Goal: Task Accomplishment & Management: Manage account settings

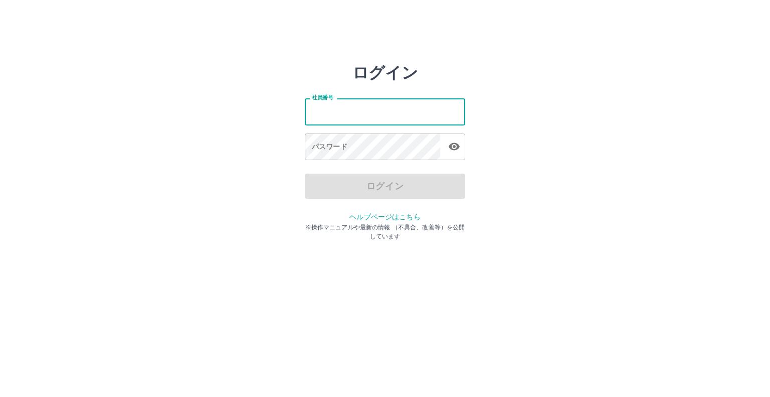
type input "*******"
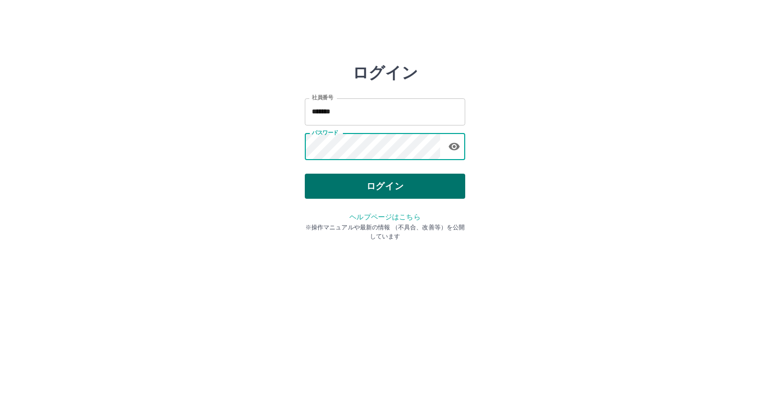
click at [364, 184] on button "ログイン" at bounding box center [385, 186] width 160 height 25
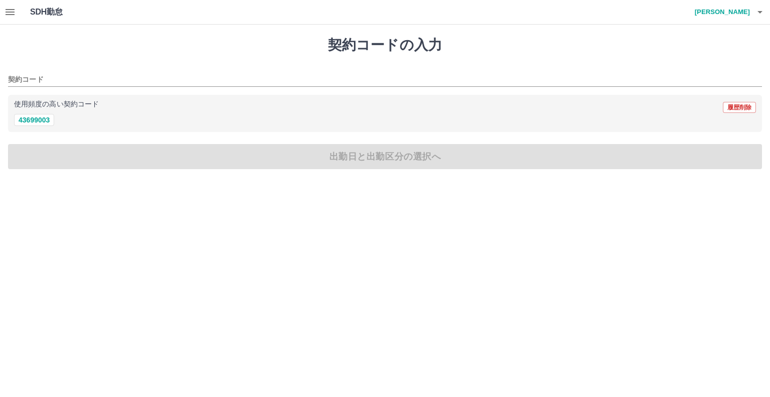
click at [8, 14] on icon "button" at bounding box center [10, 12] width 12 height 12
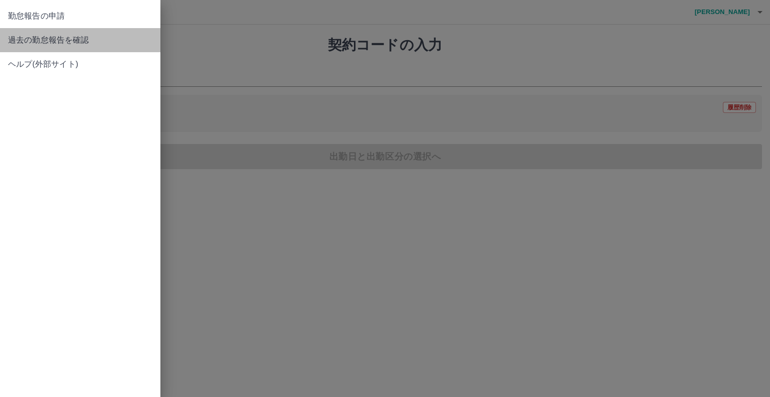
click at [39, 41] on span "過去の勤怠報告を確認" at bounding box center [80, 40] width 144 height 12
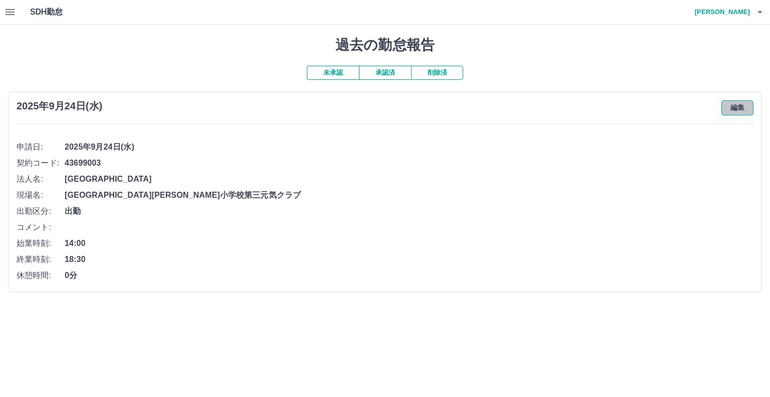
click at [743, 107] on button "編集" at bounding box center [738, 107] width 32 height 15
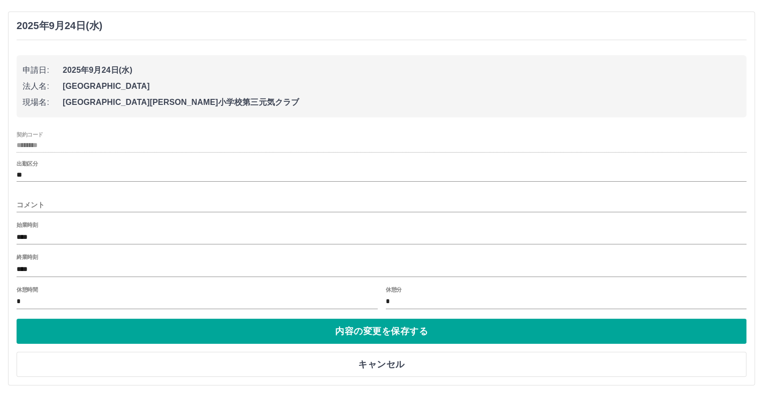
scroll to position [81, 0]
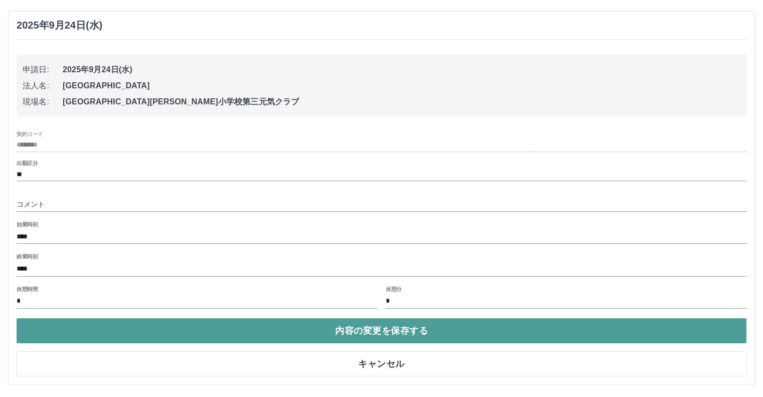
click at [387, 333] on button "内容の変更を保存する" at bounding box center [382, 330] width 730 height 25
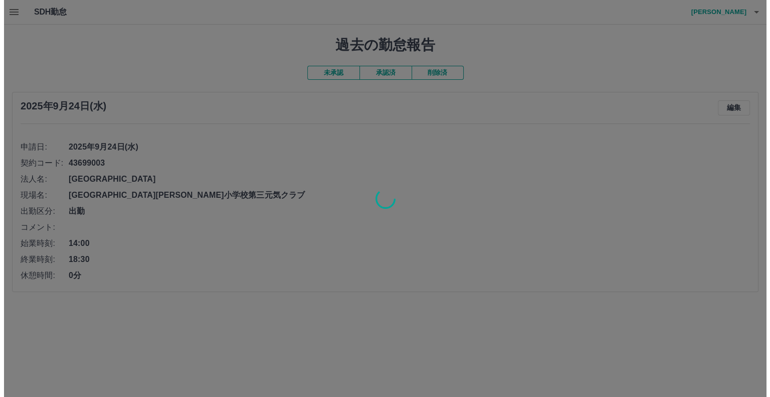
scroll to position [0, 0]
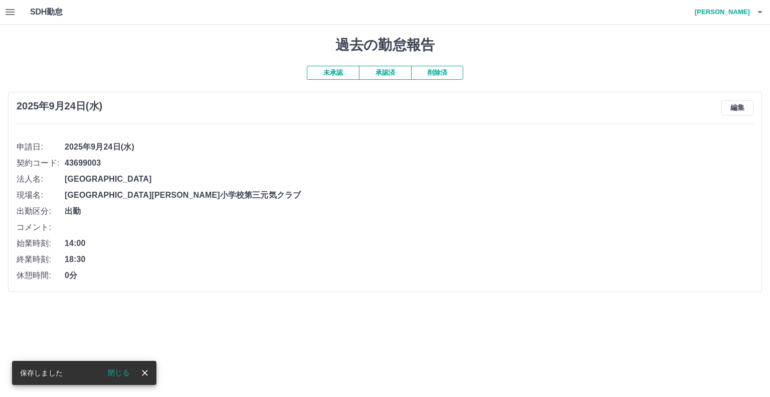
click at [118, 371] on button "閉じる" at bounding box center [119, 372] width 38 height 15
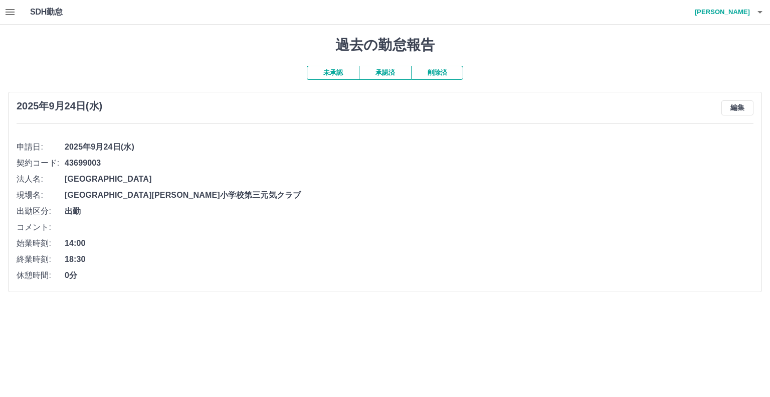
click at [758, 12] on icon "button" at bounding box center [760, 12] width 5 height 3
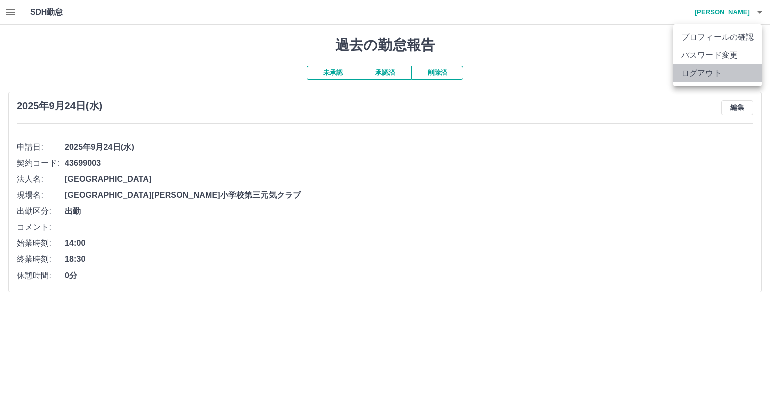
click at [711, 72] on li "ログアウト" at bounding box center [717, 73] width 89 height 18
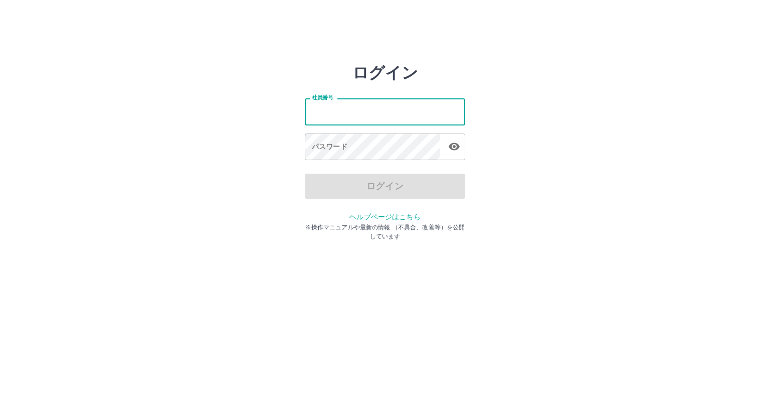
click at [325, 113] on input "社員番号" at bounding box center [385, 111] width 160 height 27
type input "*******"
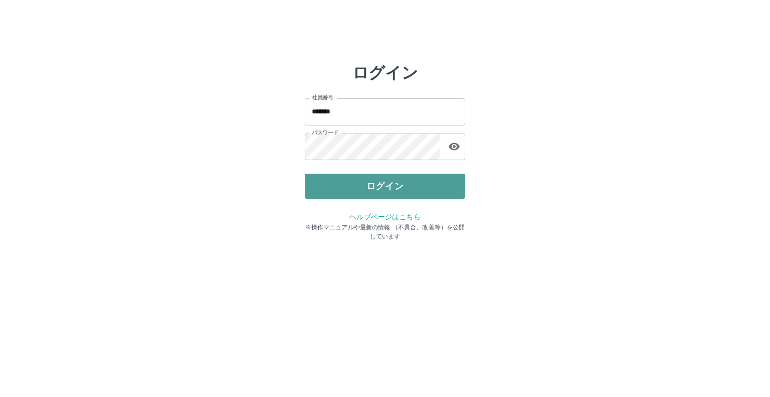
click at [389, 183] on button "ログイン" at bounding box center [385, 186] width 160 height 25
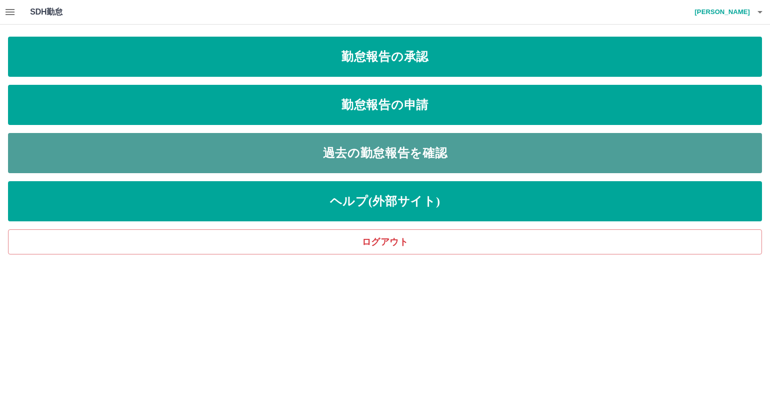
click at [366, 146] on link "過去の勤怠報告を確認" at bounding box center [385, 153] width 754 height 40
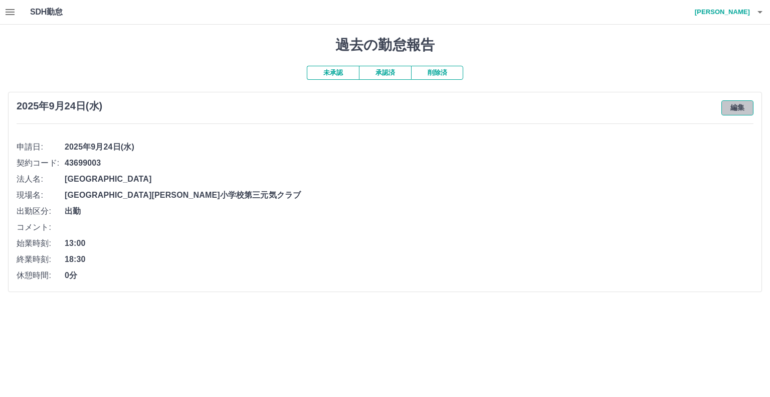
click at [739, 104] on button "編集" at bounding box center [738, 107] width 32 height 15
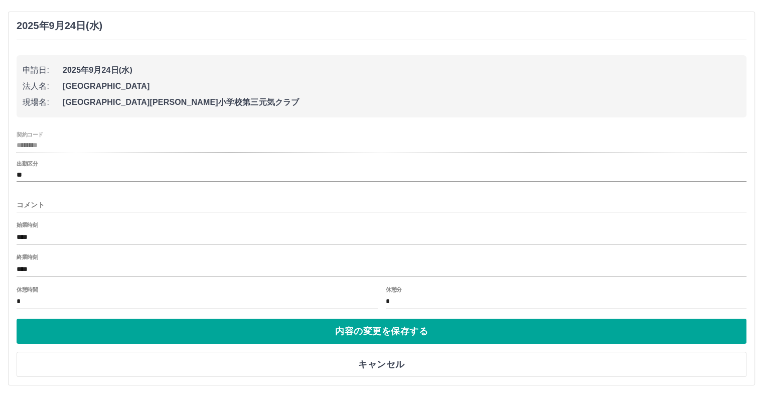
scroll to position [81, 0]
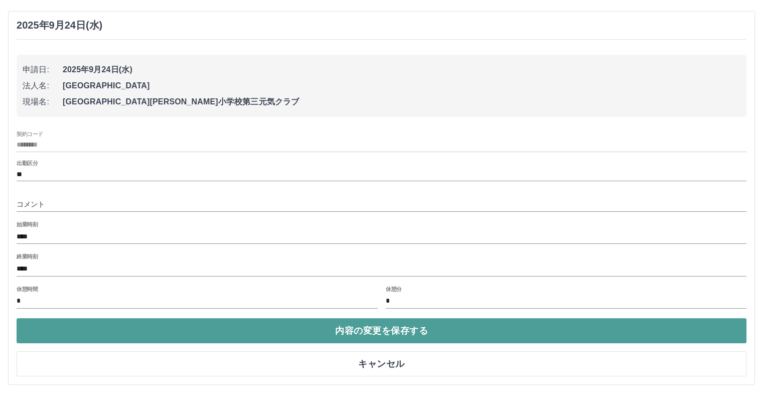
click at [383, 334] on button "内容の変更を保存する" at bounding box center [382, 330] width 730 height 25
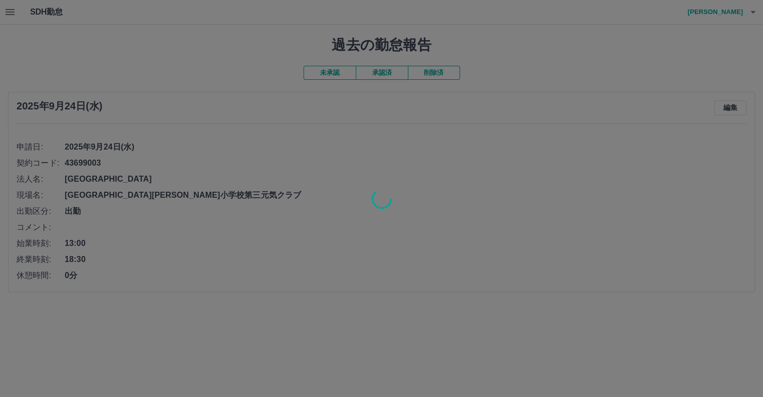
scroll to position [0, 0]
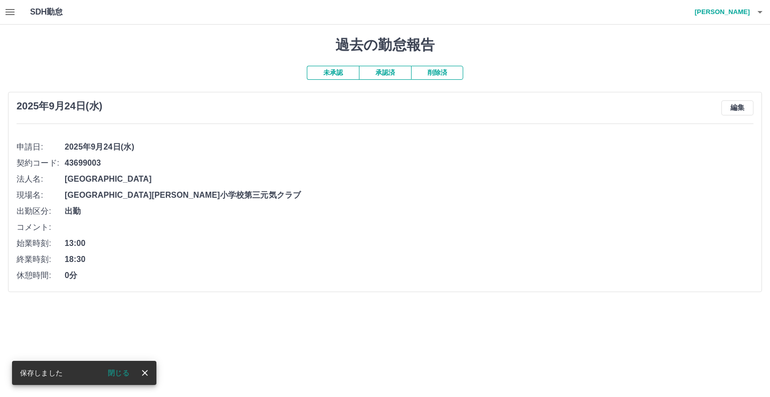
click at [123, 370] on button "閉じる" at bounding box center [119, 372] width 38 height 15
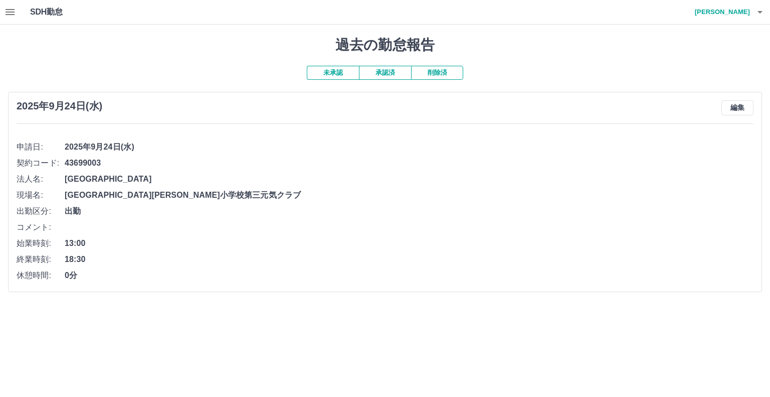
click at [7, 10] on icon "button" at bounding box center [10, 12] width 9 height 6
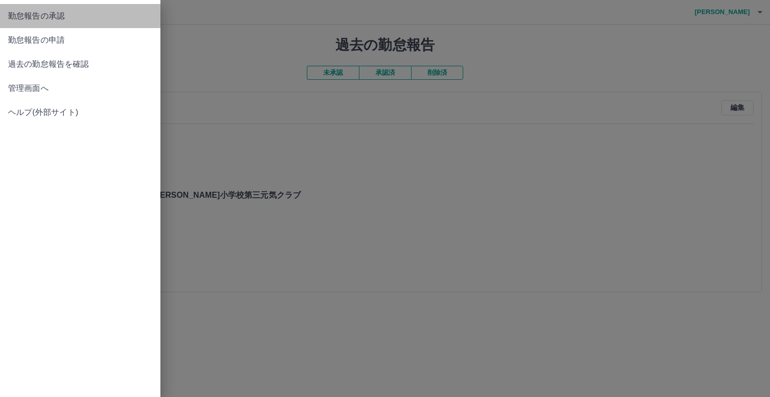
click at [38, 19] on span "勤怠報告の承認" at bounding box center [80, 16] width 144 height 12
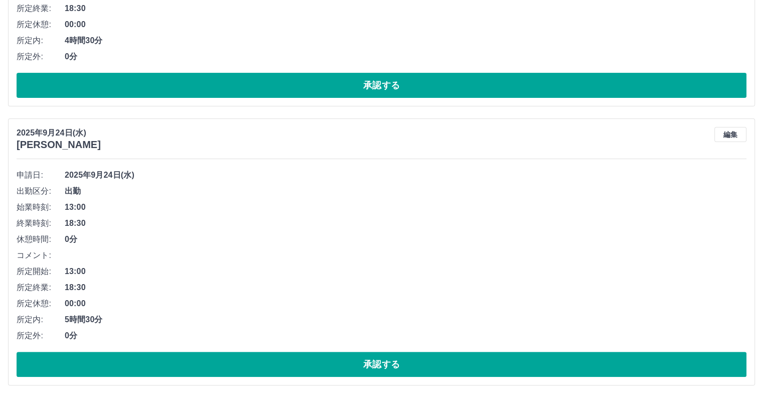
scroll to position [279, 0]
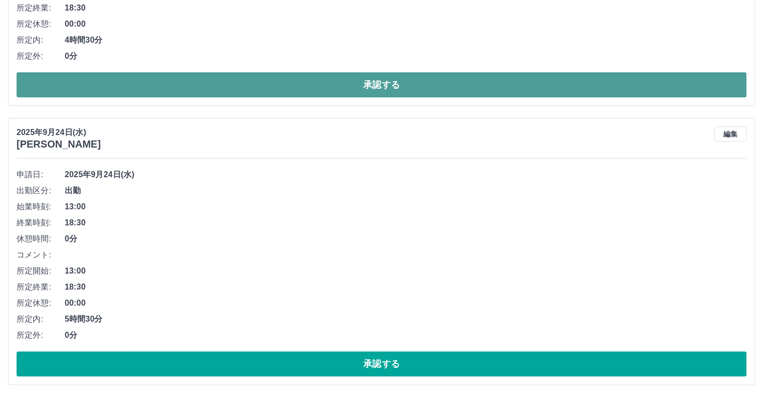
click at [382, 88] on button "承認する" at bounding box center [382, 84] width 730 height 25
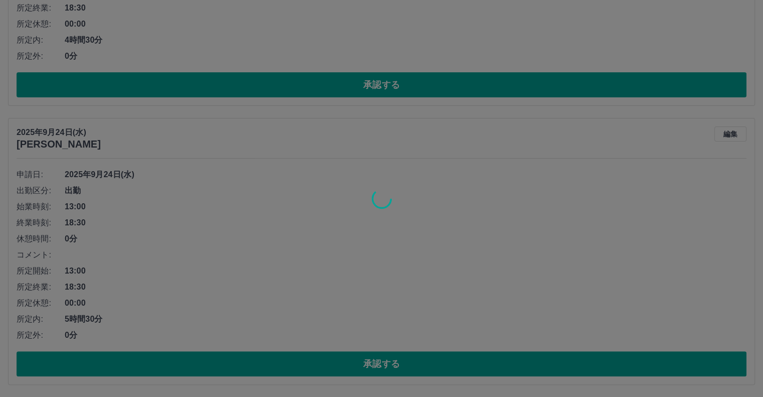
scroll to position [1, 0]
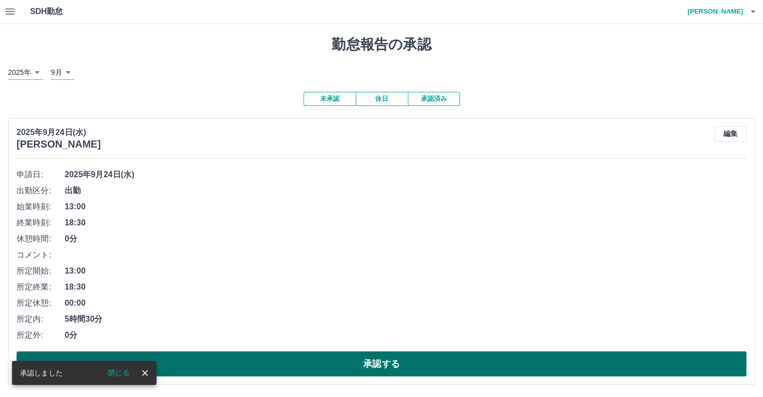
click at [385, 367] on button "承認する" at bounding box center [382, 363] width 730 height 25
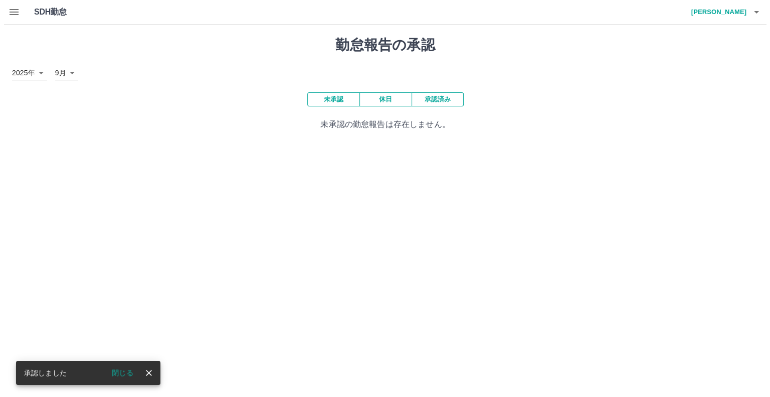
scroll to position [0, 0]
click at [760, 12] on icon "button" at bounding box center [760, 12] width 5 height 3
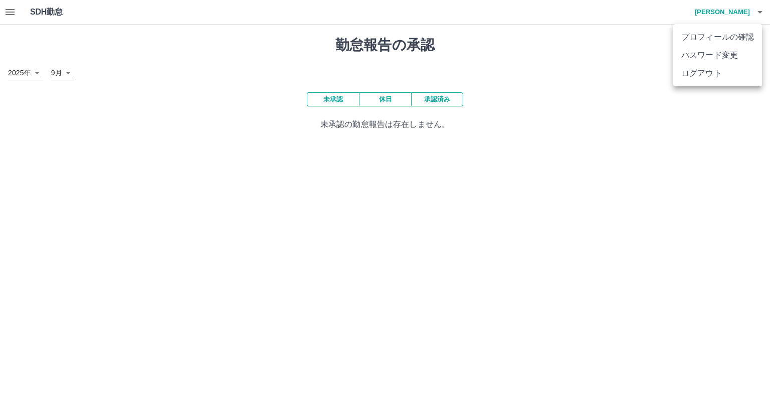
click at [706, 74] on li "ログアウト" at bounding box center [717, 73] width 89 height 18
